Goal: Task Accomplishment & Management: Manage account settings

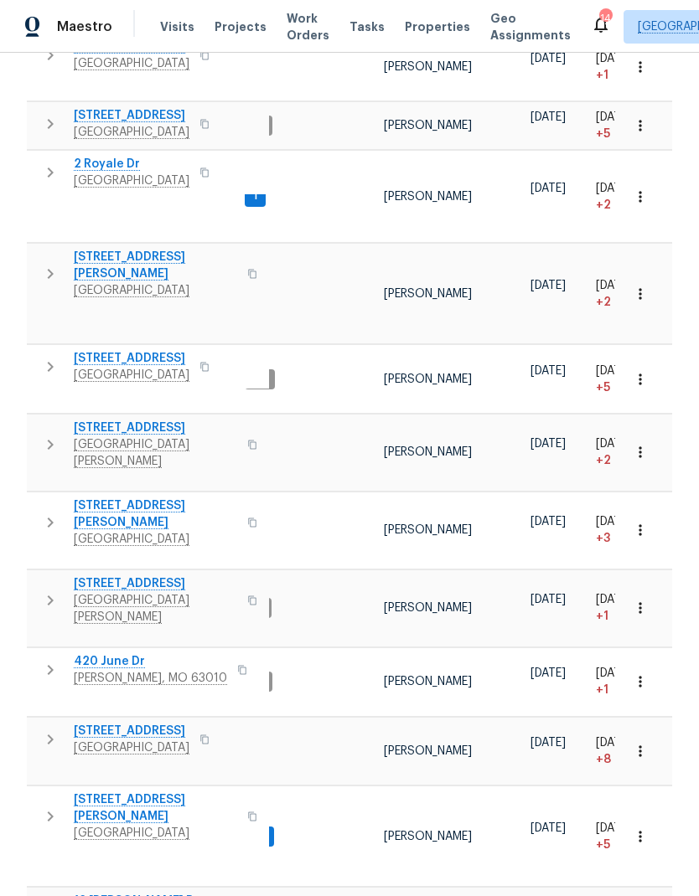
scroll to position [301, 0]
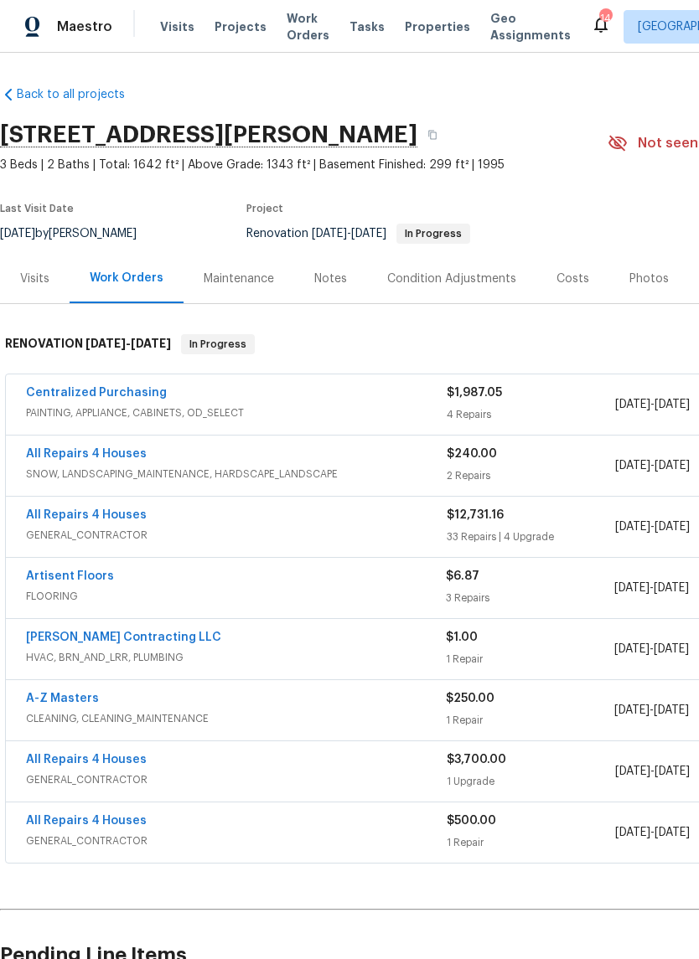
click at [106, 569] on span "Artisent Floors" at bounding box center [70, 576] width 88 height 17
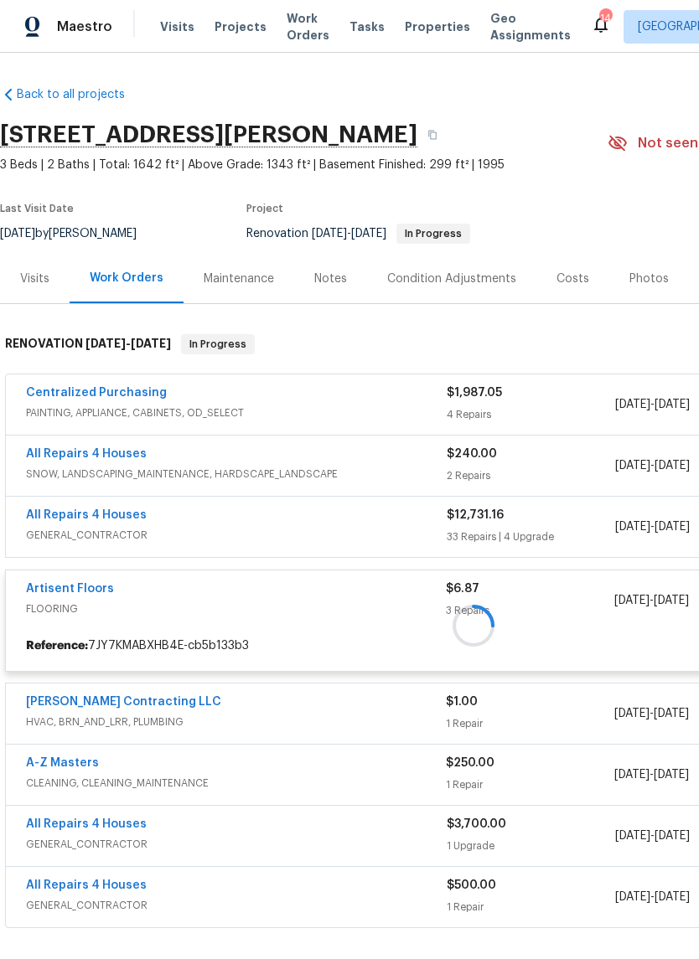
click at [95, 579] on div at bounding box center [473, 626] width 947 height 616
click at [90, 586] on div at bounding box center [473, 626] width 947 height 616
click at [82, 585] on div at bounding box center [473, 626] width 947 height 616
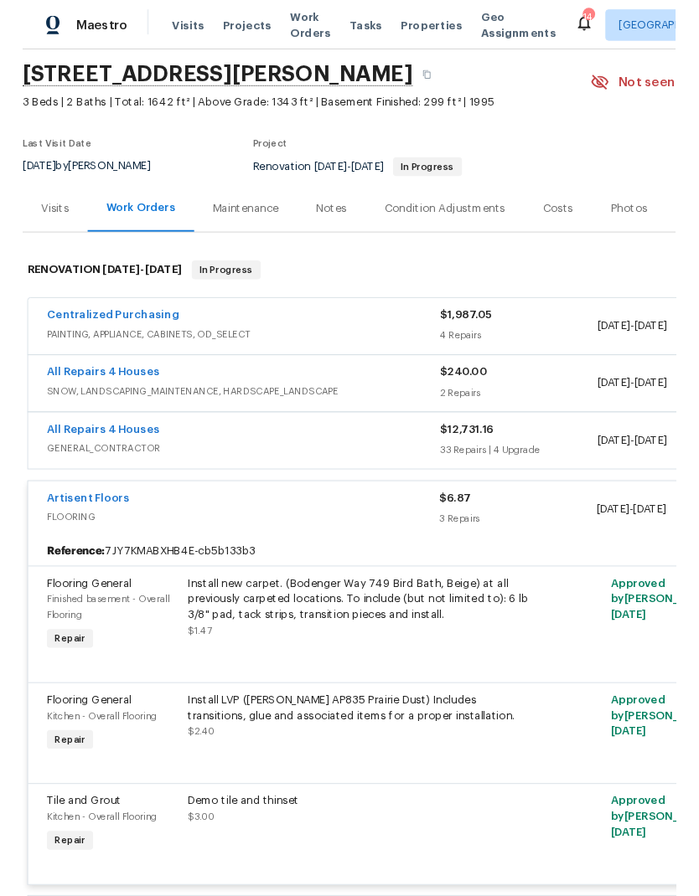
scroll to position [55, 0]
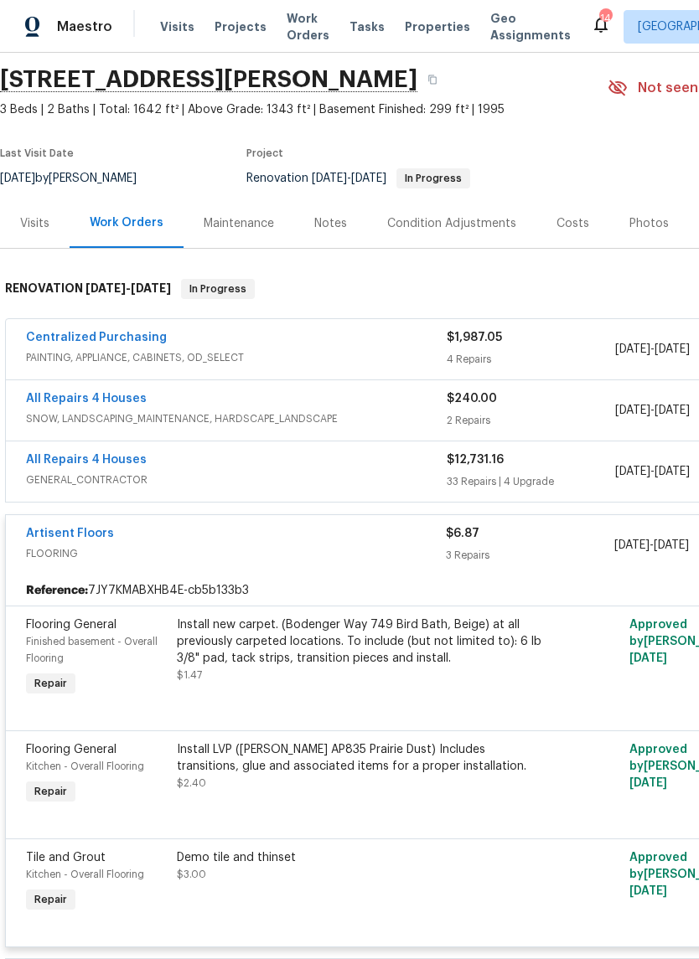
click at [89, 530] on link "Artisent Floors" at bounding box center [70, 534] width 88 height 12
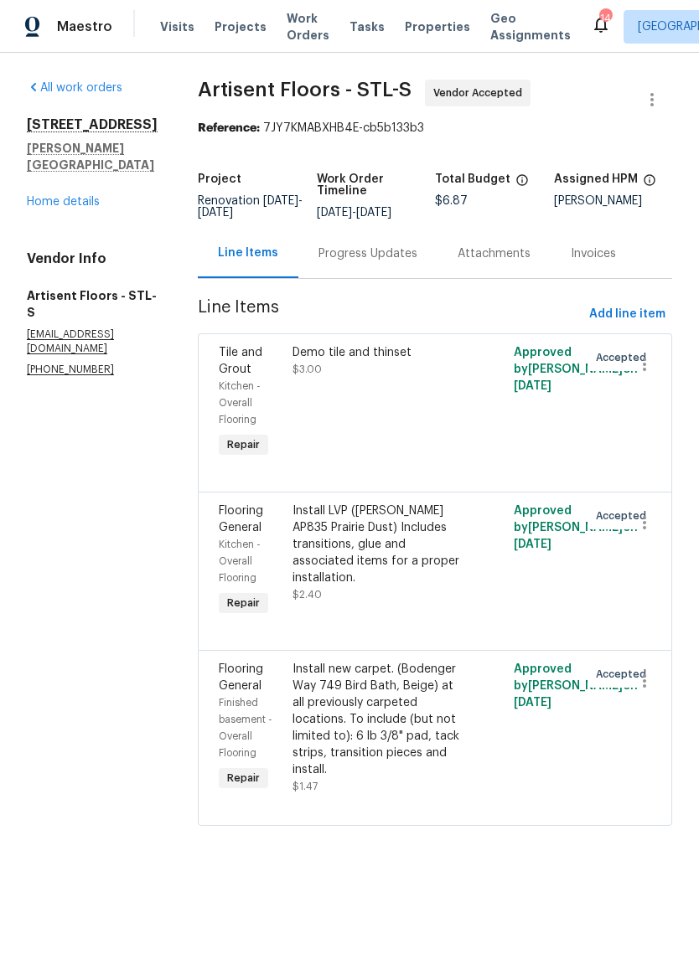
click at [405, 262] on div "Progress Updates" at bounding box center [367, 253] width 99 height 17
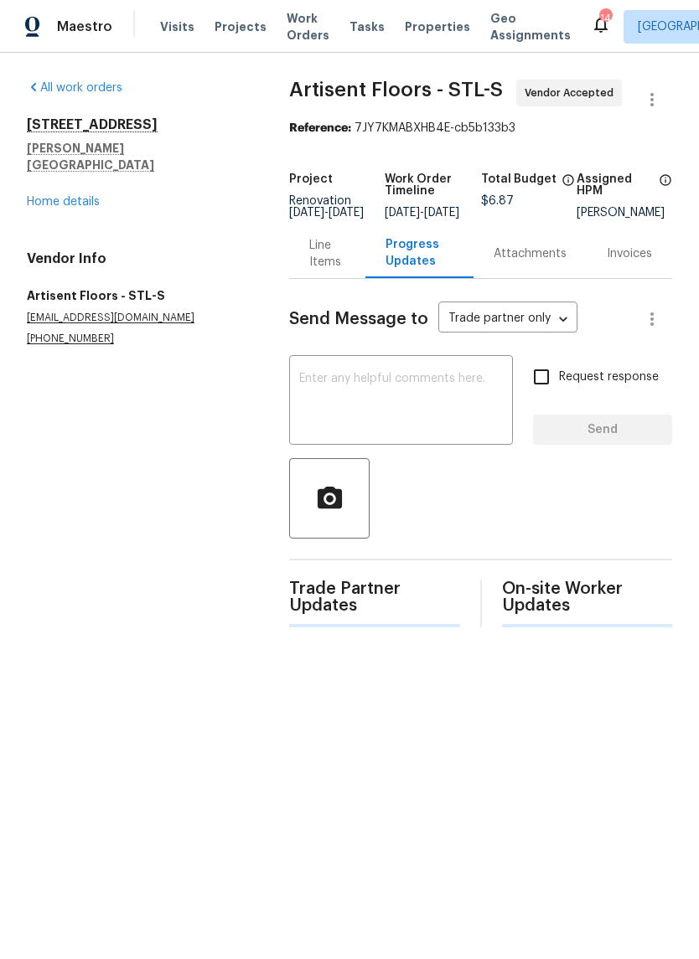
click at [431, 416] on textarea at bounding box center [401, 402] width 204 height 59
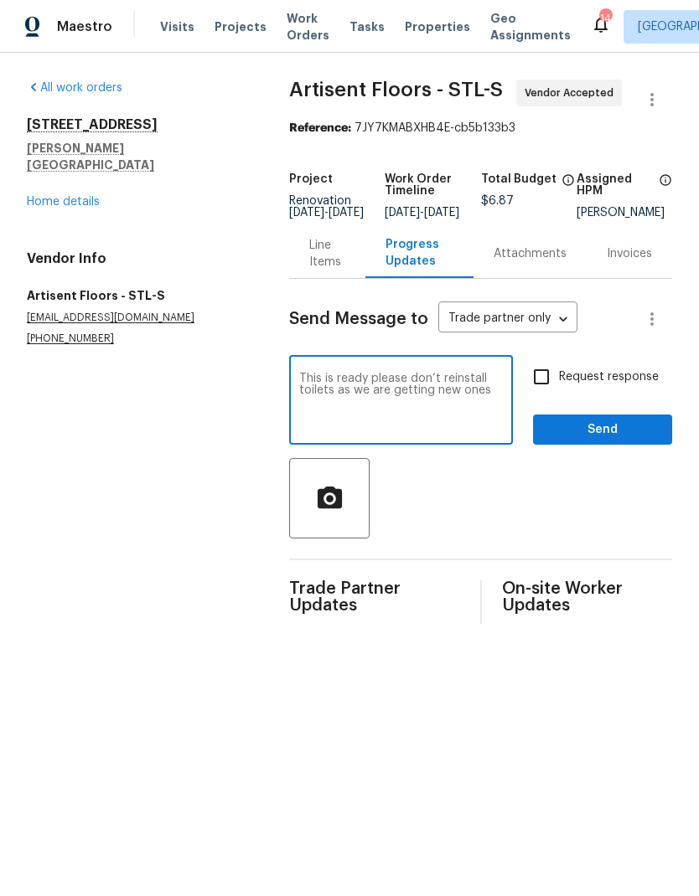
type textarea "This is ready please don’t reinstall toilets as we are getting new ones"
click at [602, 440] on span "Send" at bounding box center [602, 430] width 112 height 21
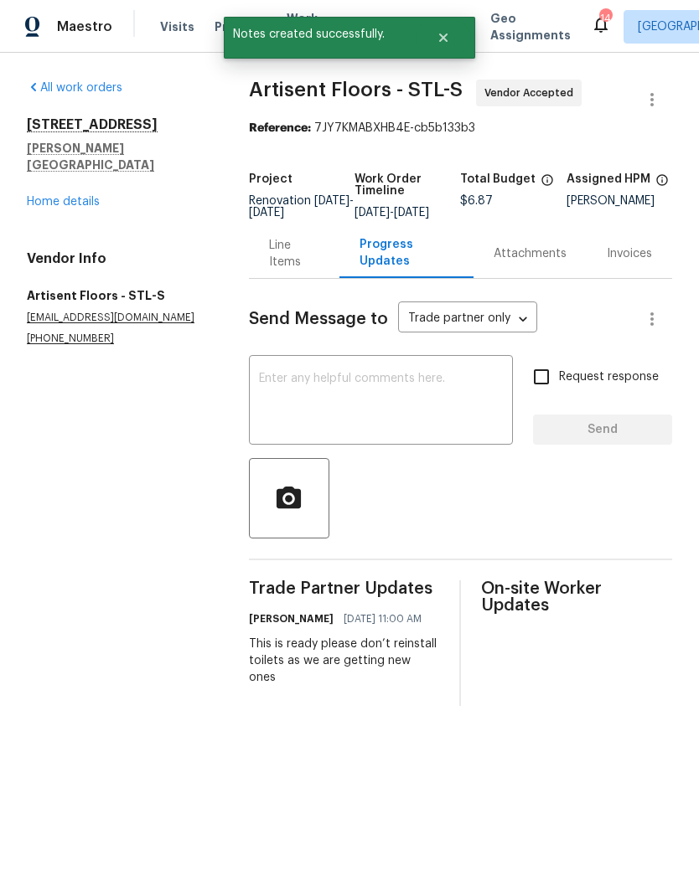
click at [51, 196] on link "Home details" at bounding box center [63, 202] width 73 height 12
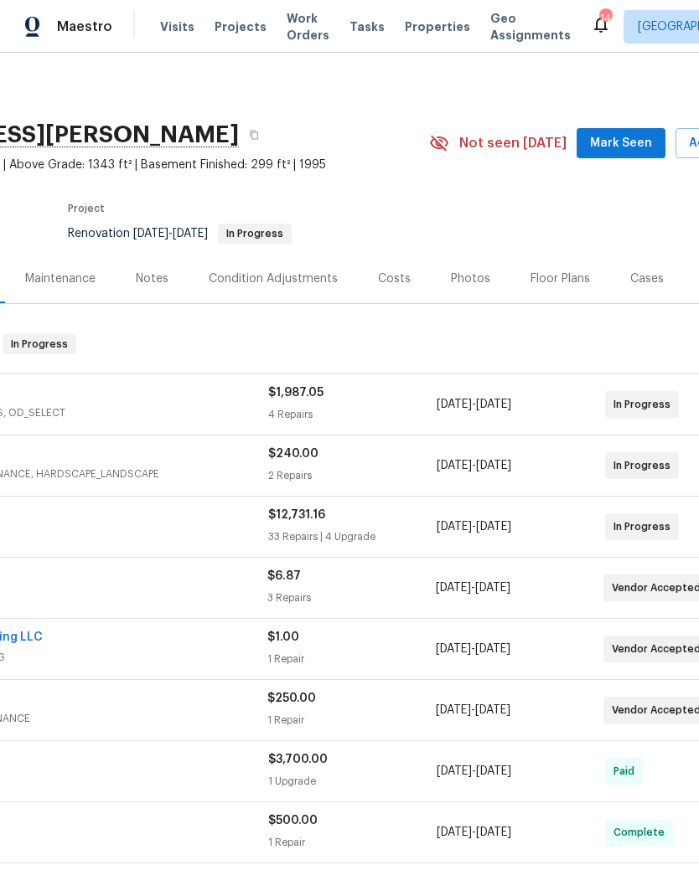
scroll to position [0, 178]
click at [620, 148] on span "Mark Seen" at bounding box center [621, 143] width 62 height 21
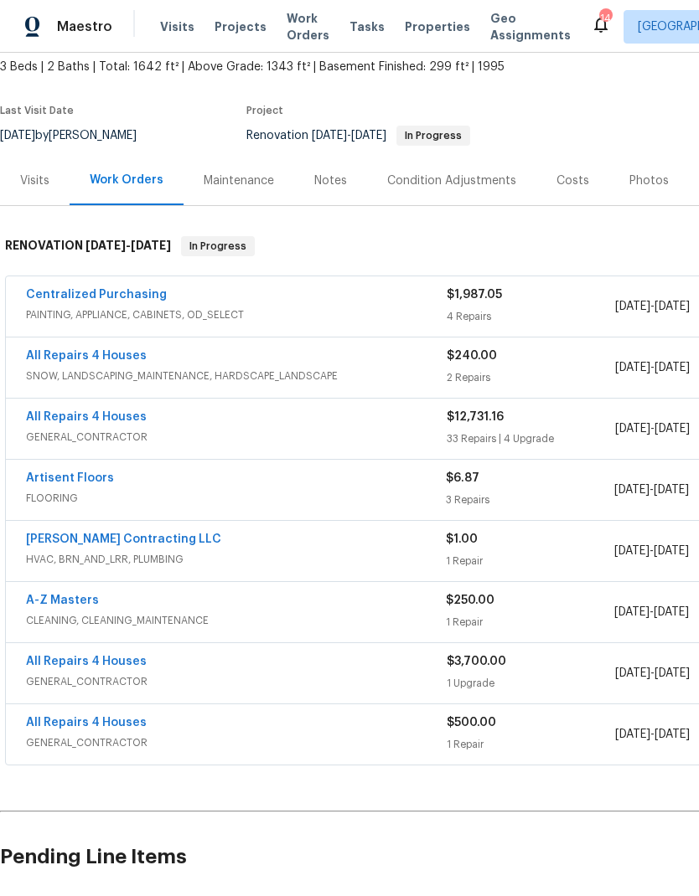
scroll to position [101, 0]
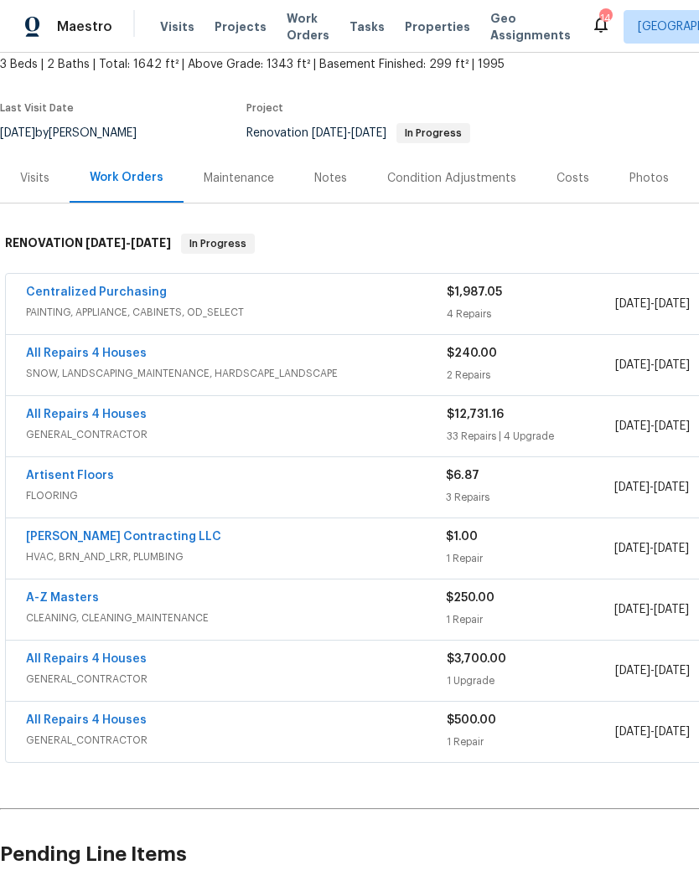
click at [328, 188] on div "Notes" at bounding box center [330, 177] width 73 height 49
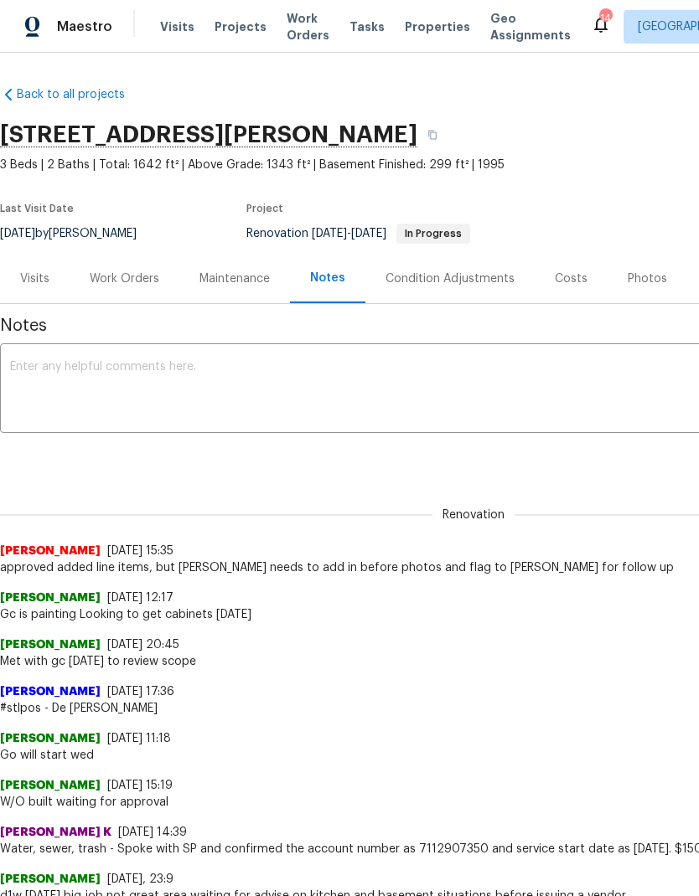
click at [472, 379] on textarea at bounding box center [473, 390] width 927 height 59
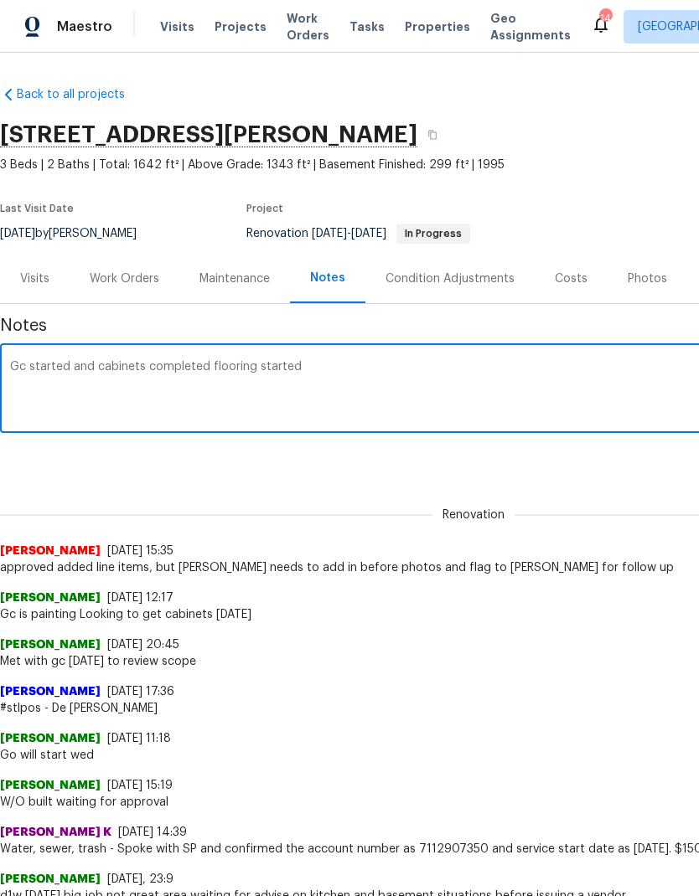
type textarea "Gc started and cabinets completed flooring started"
click at [550, 466] on div "Renovation (current) 35e76ec0-b53e-470c-900c-a8966ee2c00b ​ Add" at bounding box center [473, 458] width 947 height 31
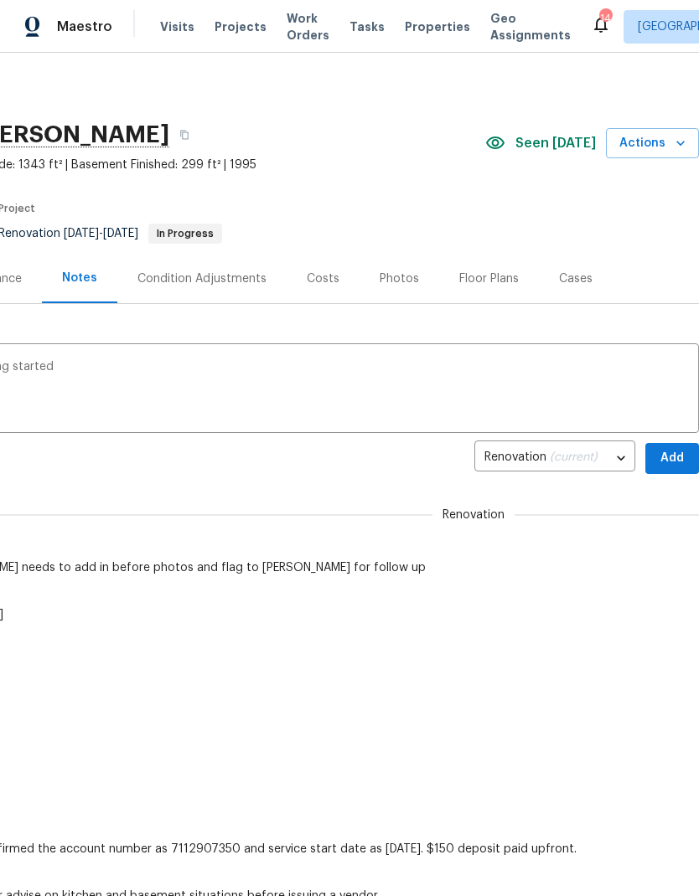
scroll to position [0, 248]
click at [665, 460] on span "Add" at bounding box center [671, 458] width 27 height 21
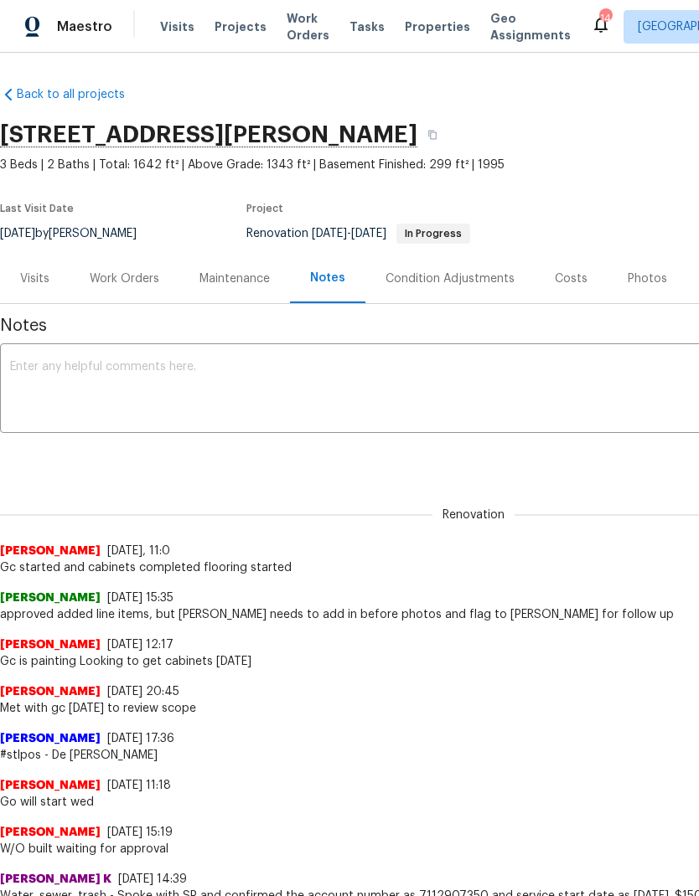
scroll to position [0, 0]
click at [30, 281] on div "Visits" at bounding box center [34, 279] width 29 height 17
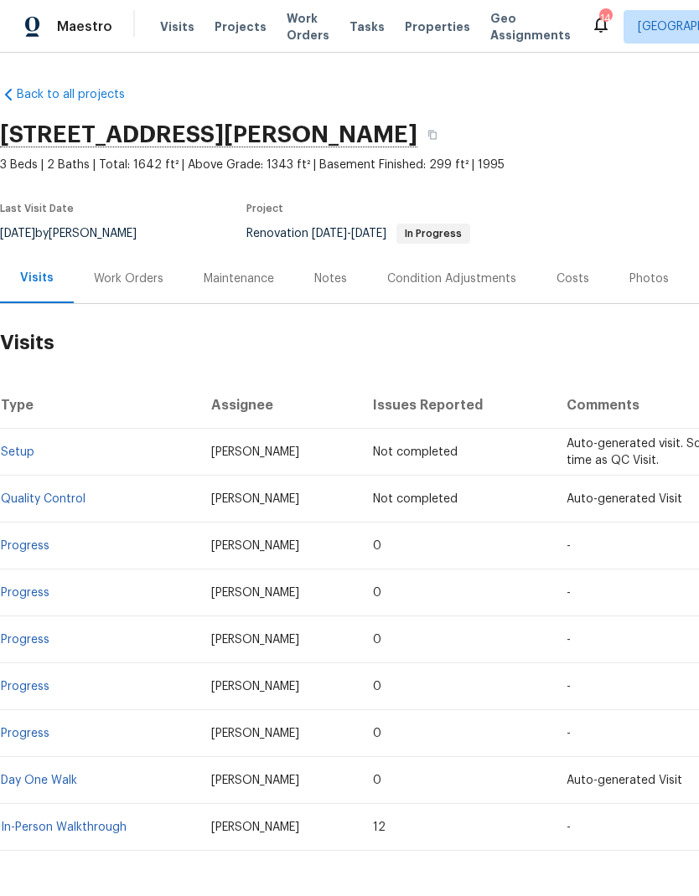
click at [130, 283] on div "Work Orders" at bounding box center [129, 279] width 70 height 17
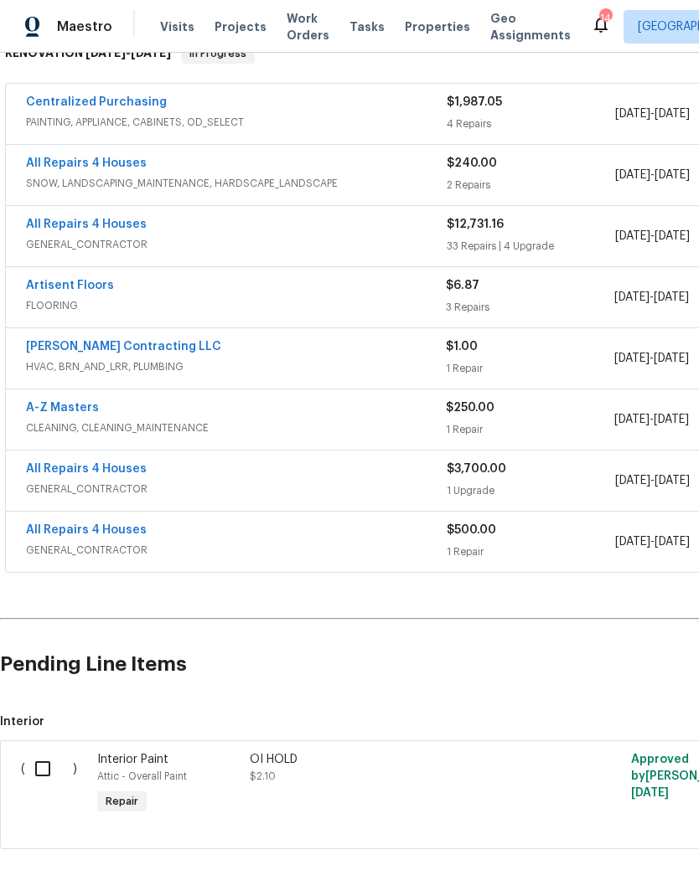
scroll to position [291, 0]
